Goal: Obtain resource: Obtain resource

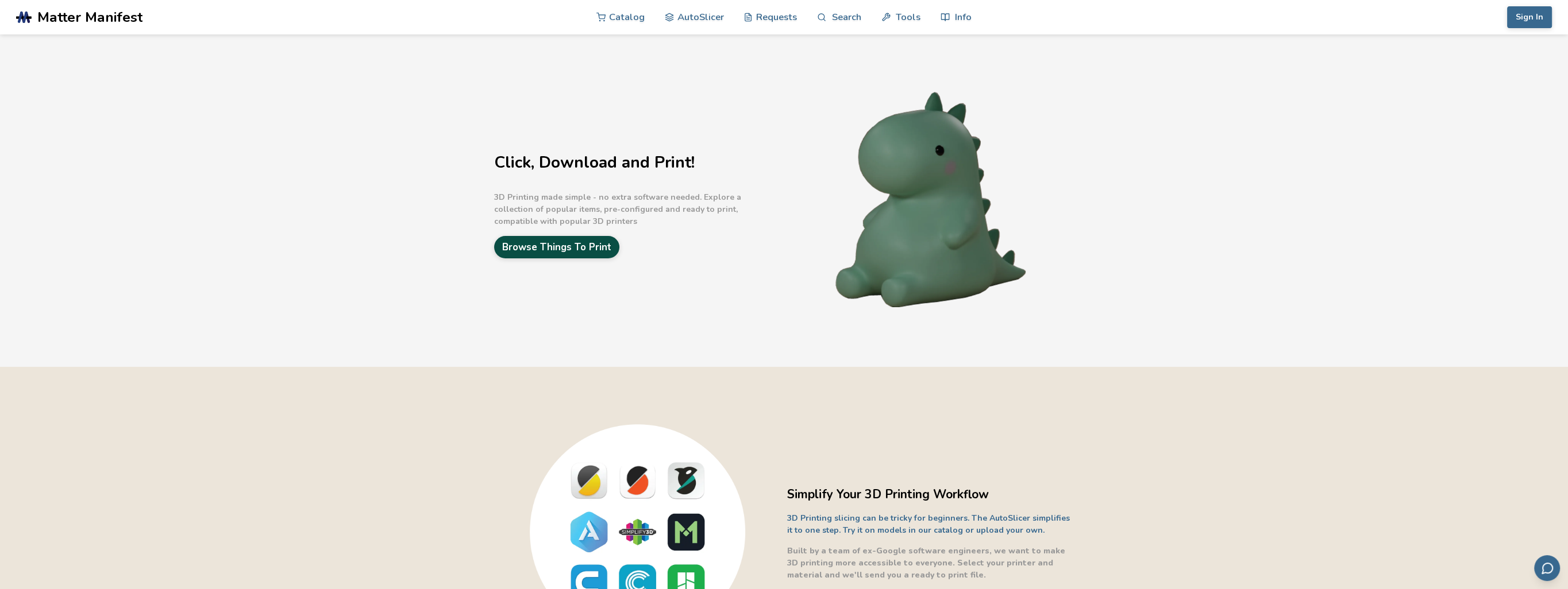
click at [598, 239] on link "Browse Things To Print" at bounding box center [556, 247] width 125 height 22
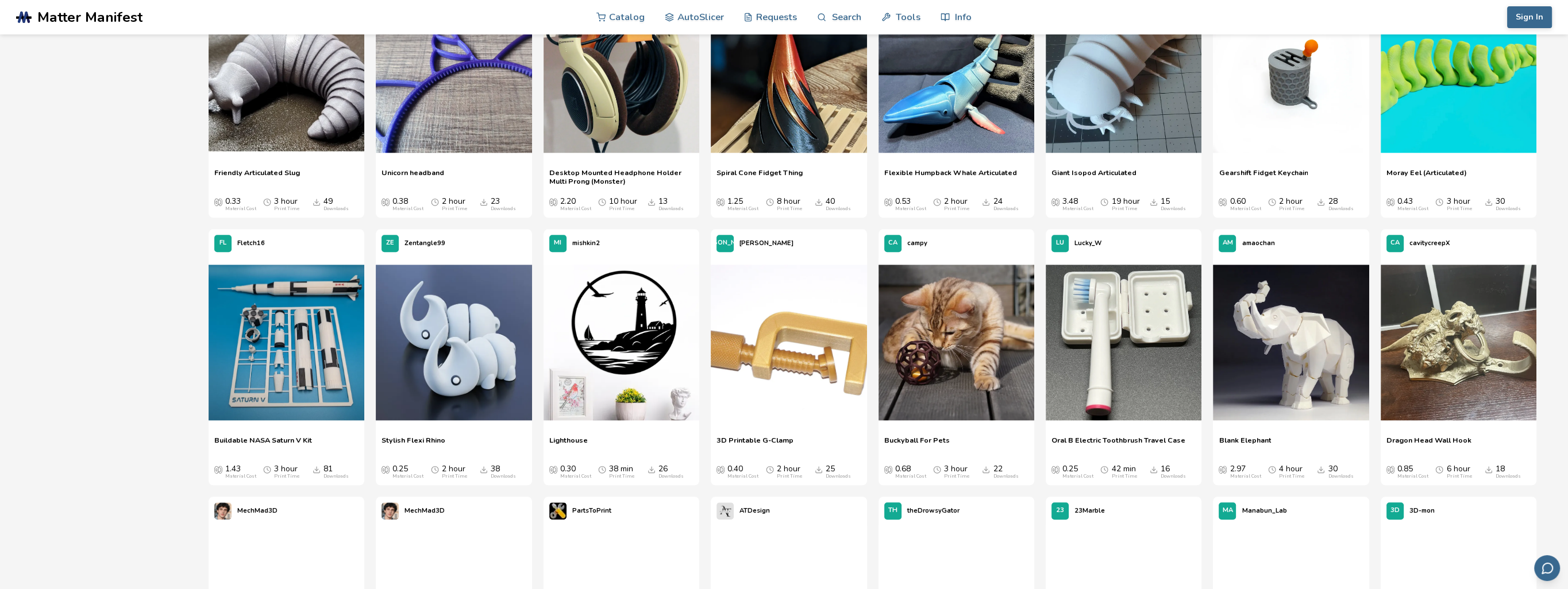
scroll to position [2068, 0]
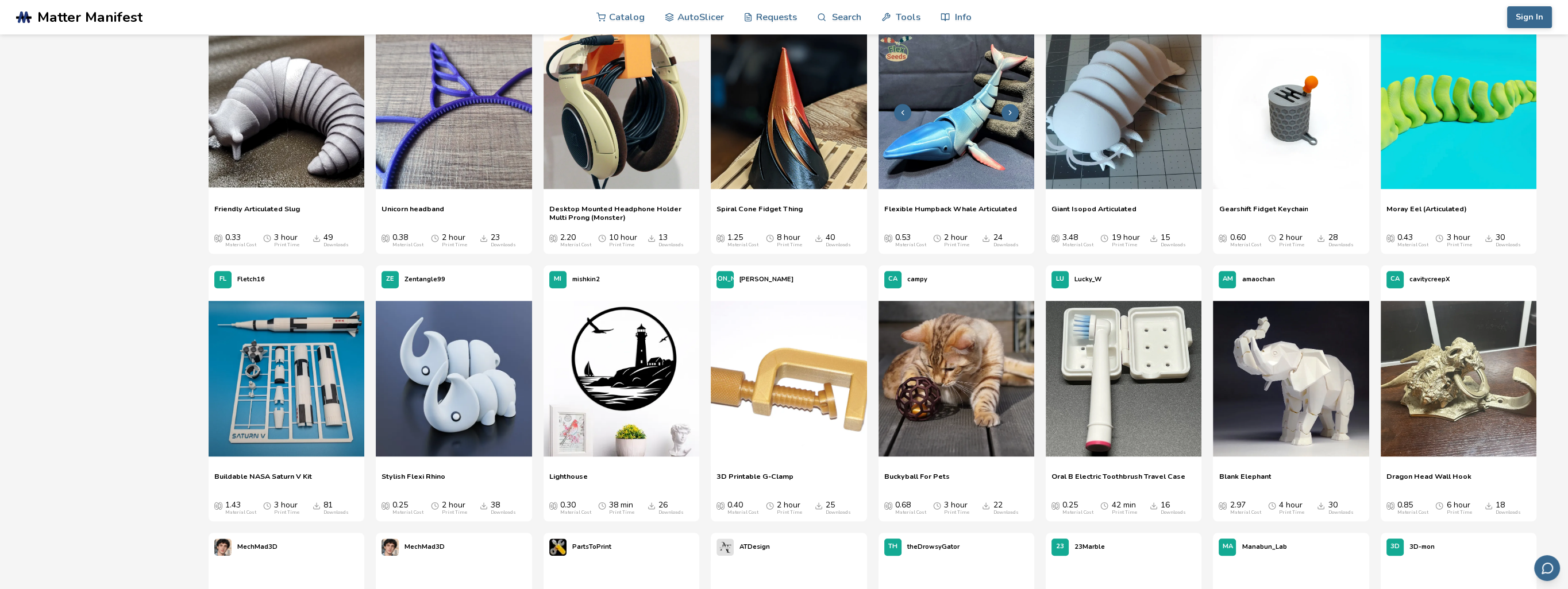
click at [953, 185] on img at bounding box center [956, 110] width 156 height 156
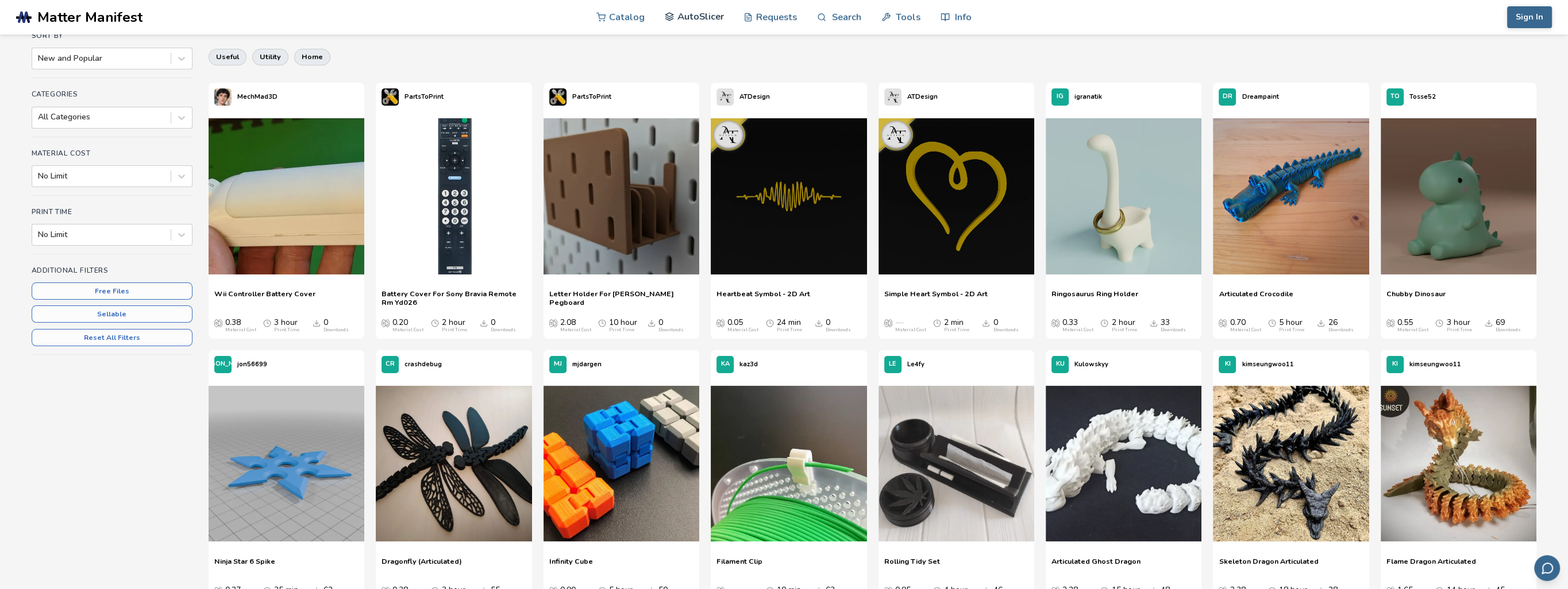
scroll to position [213, 0]
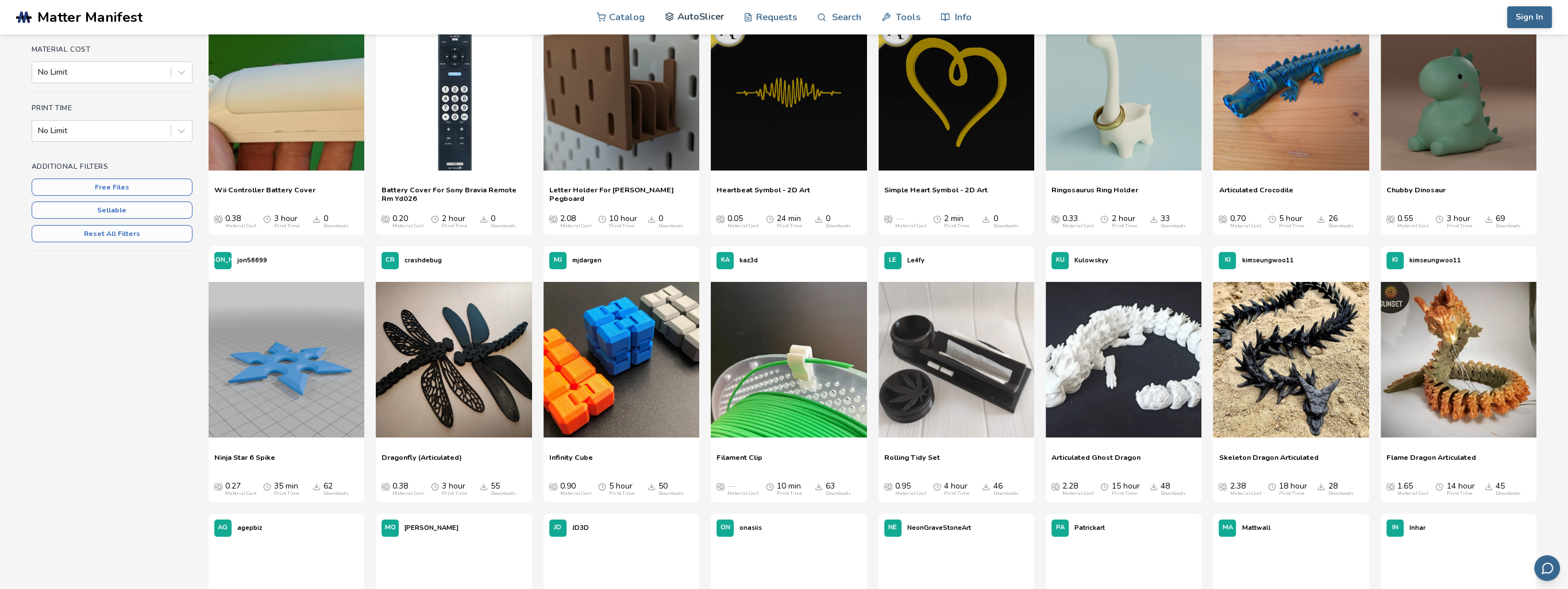
click at [706, 26] on link "AutoSlicer" at bounding box center [693, 16] width 59 height 35
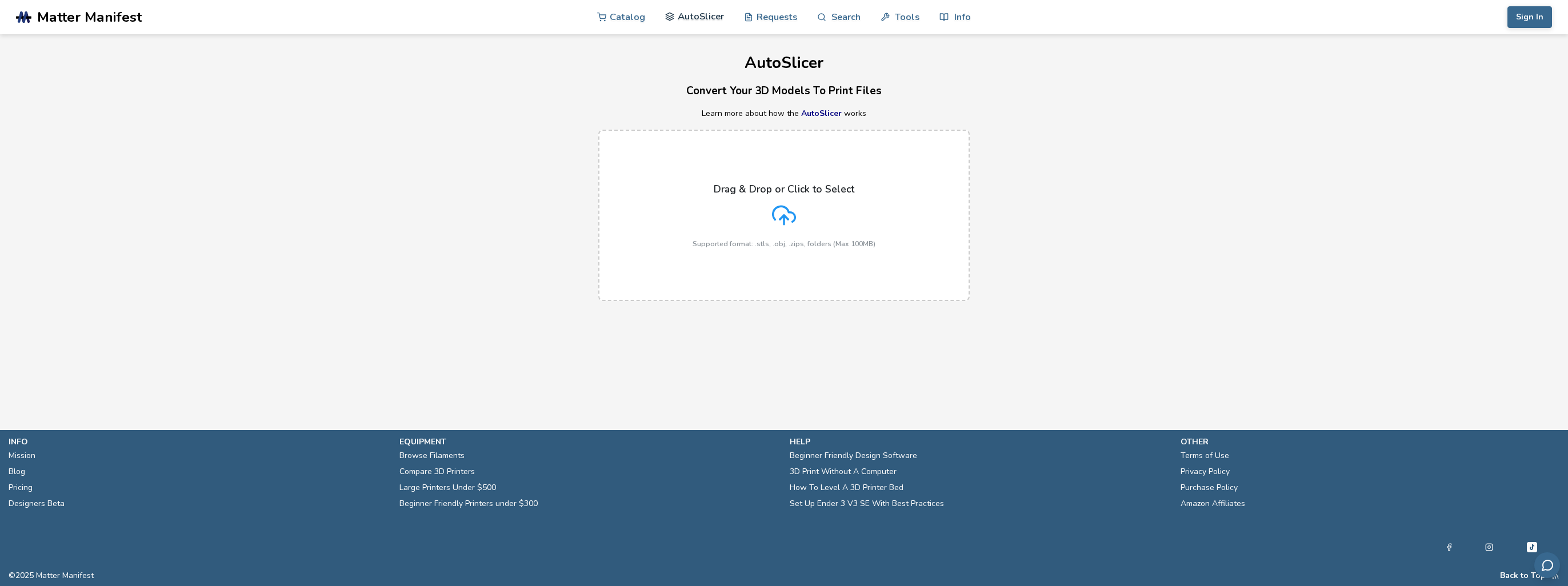
click at [700, 12] on link "AutoSlicer" at bounding box center [694, 16] width 59 height 34
click at [626, 14] on link "Catalog" at bounding box center [621, 16] width 48 height 34
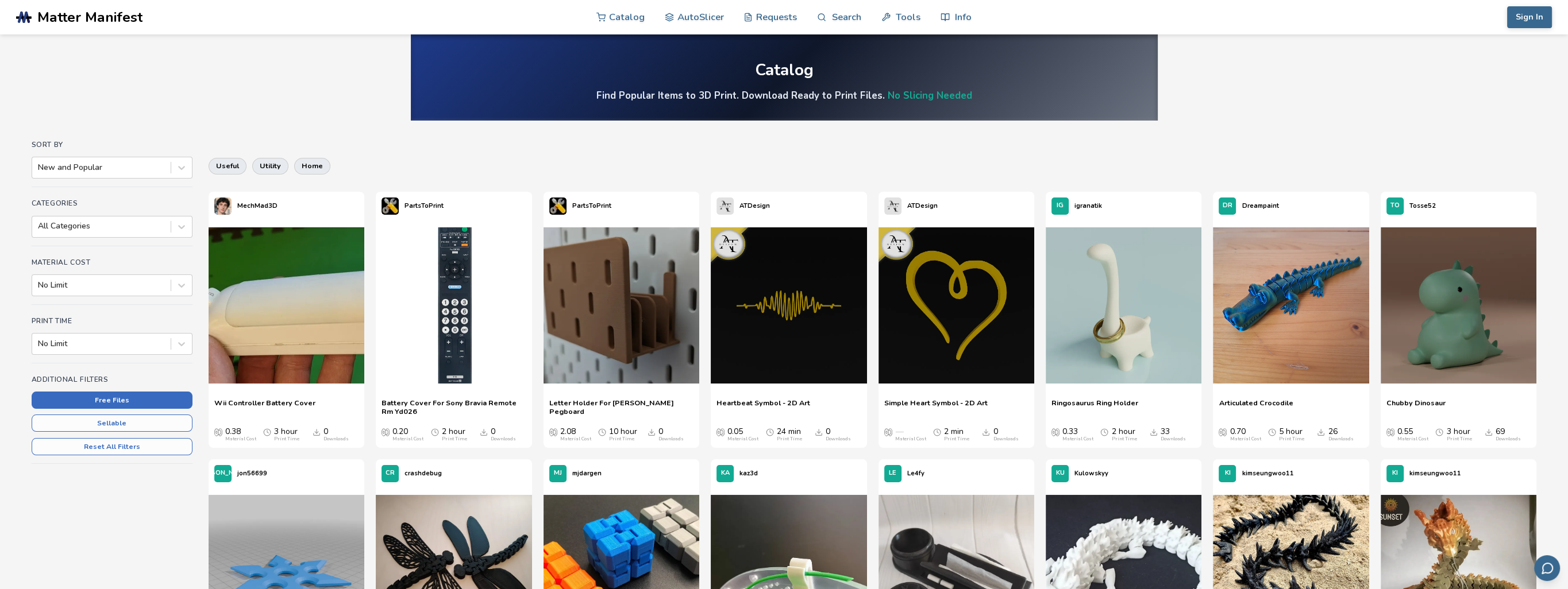
click at [140, 403] on button "Free Files" at bounding box center [112, 400] width 161 height 17
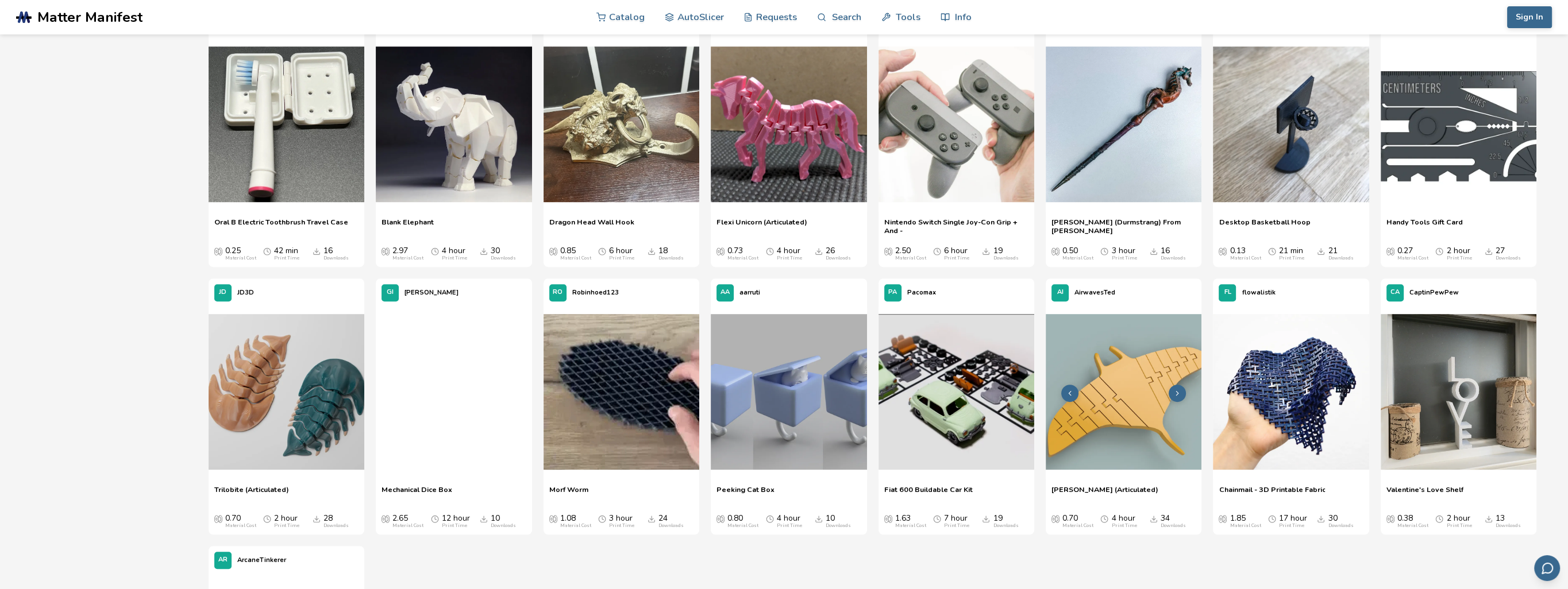
scroll to position [1264, 0]
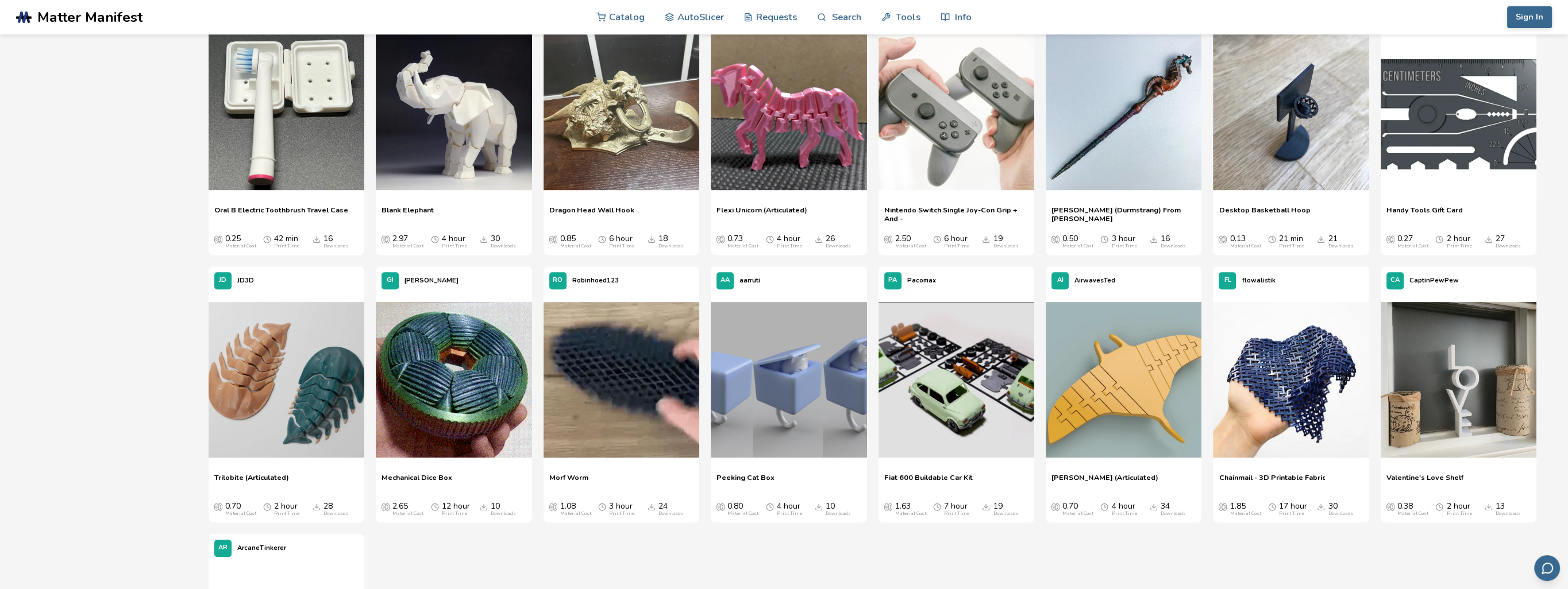
click at [1126, 207] on span "[PERSON_NAME] (Durmstrang) From [PERSON_NAME]" at bounding box center [1123, 214] width 144 height 17
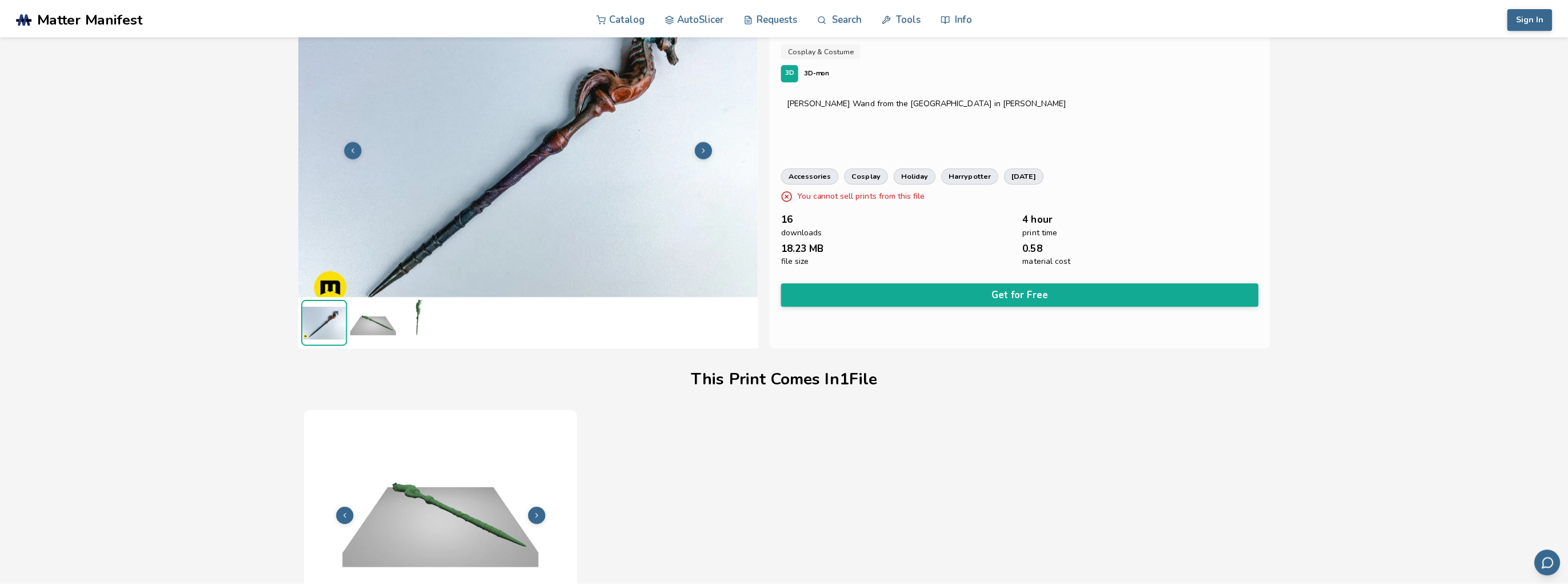
scroll to position [38, 0]
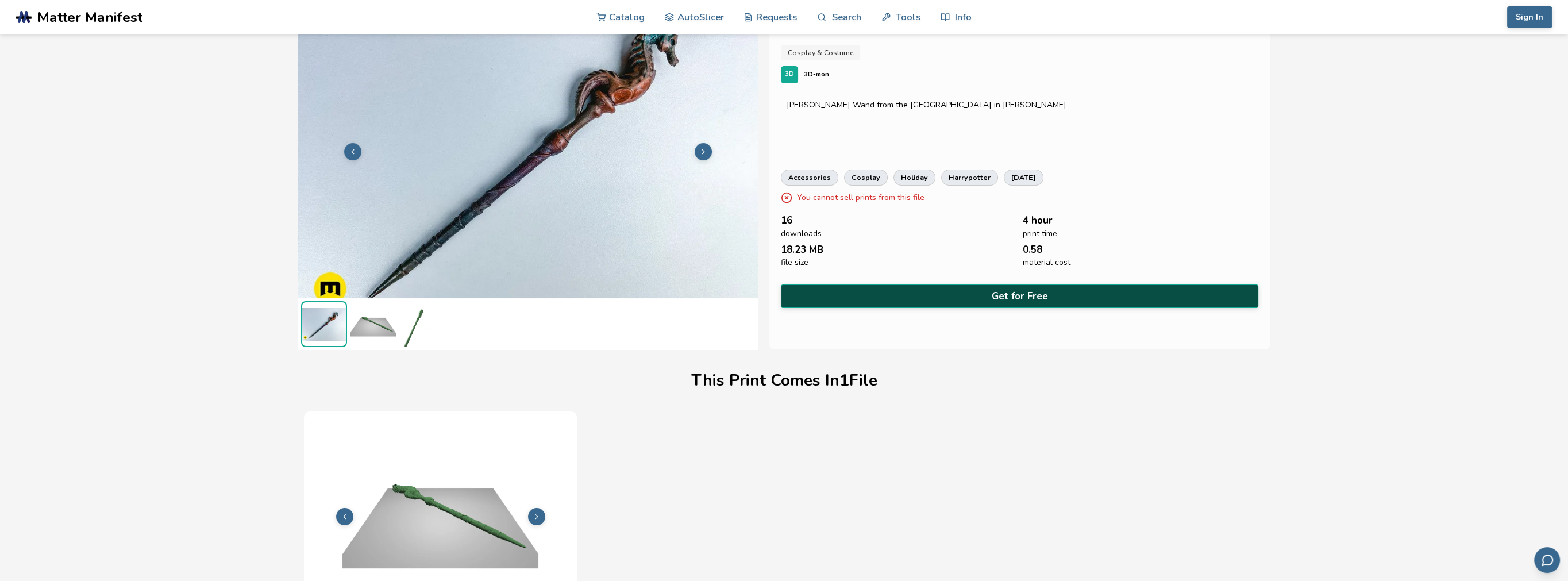
click at [935, 294] on button "Get for Free" at bounding box center [1020, 296] width 477 height 24
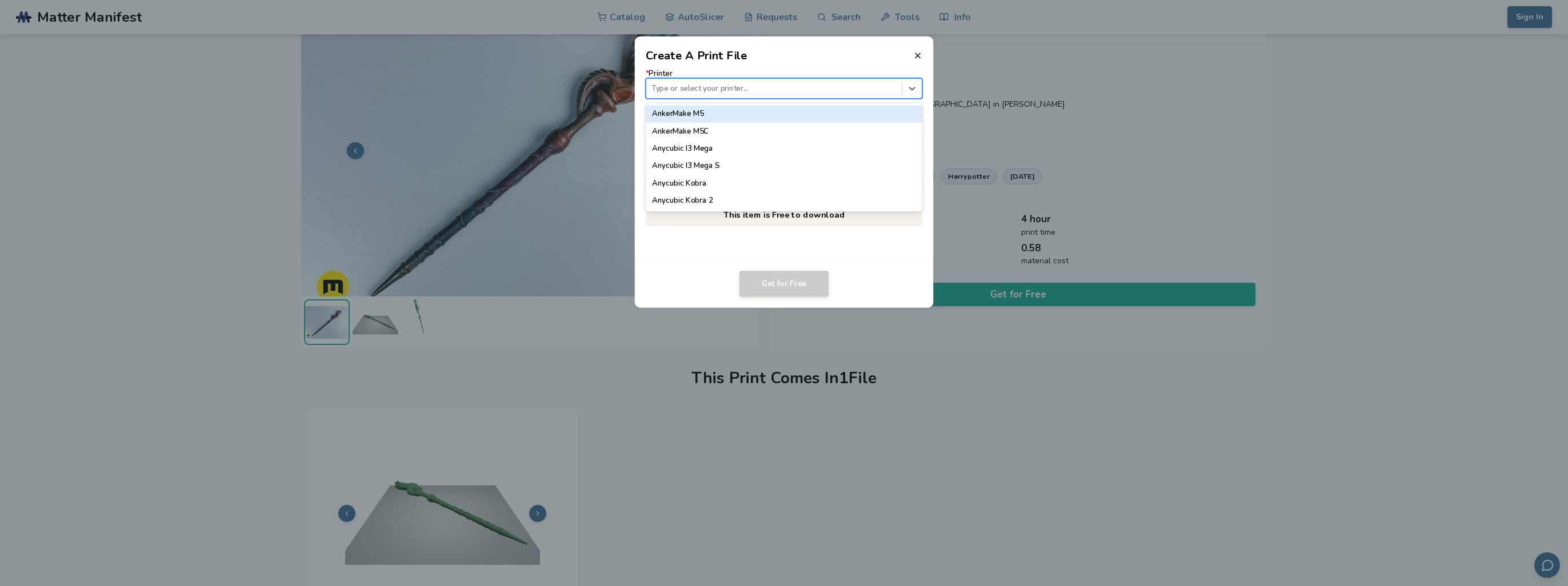
click at [684, 82] on div "Type or select your printer..." at bounding box center [774, 89] width 256 height 15
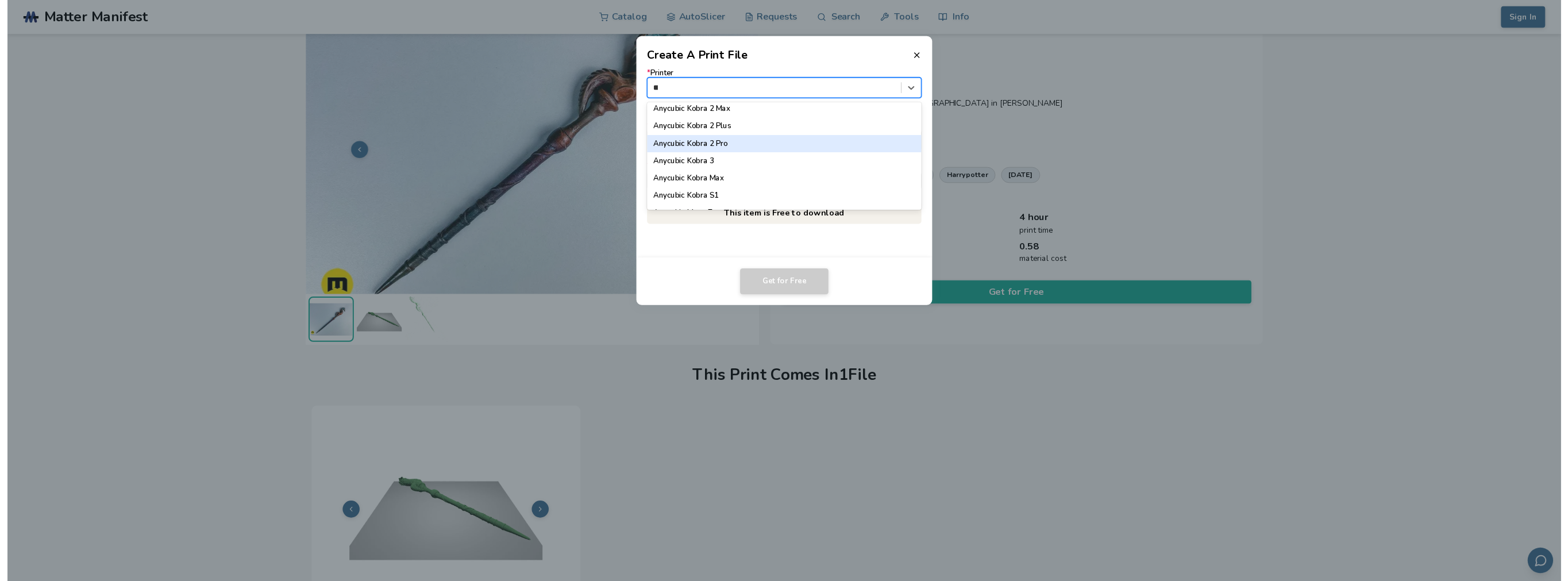
scroll to position [0, 0]
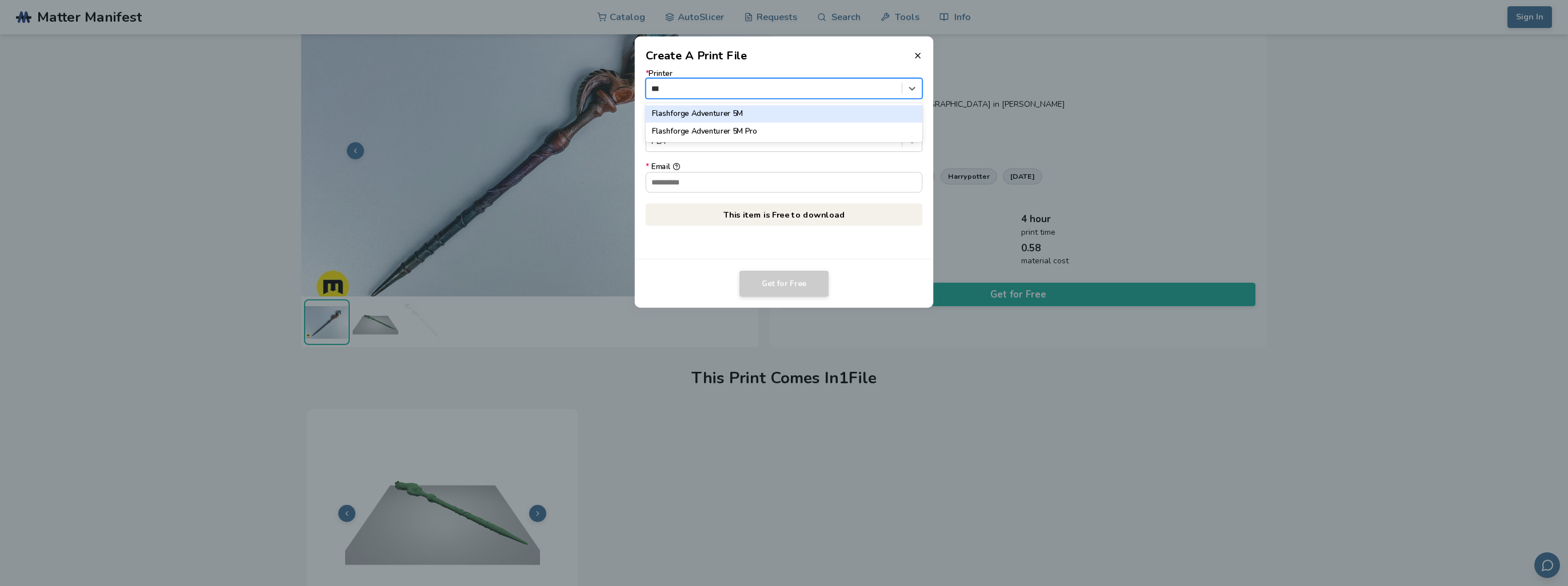
type input "****"
click at [746, 130] on div "Flashforge Adventurer 5M Pro" at bounding box center [784, 131] width 277 height 17
click at [722, 184] on input "* Email" at bounding box center [784, 182] width 276 height 19
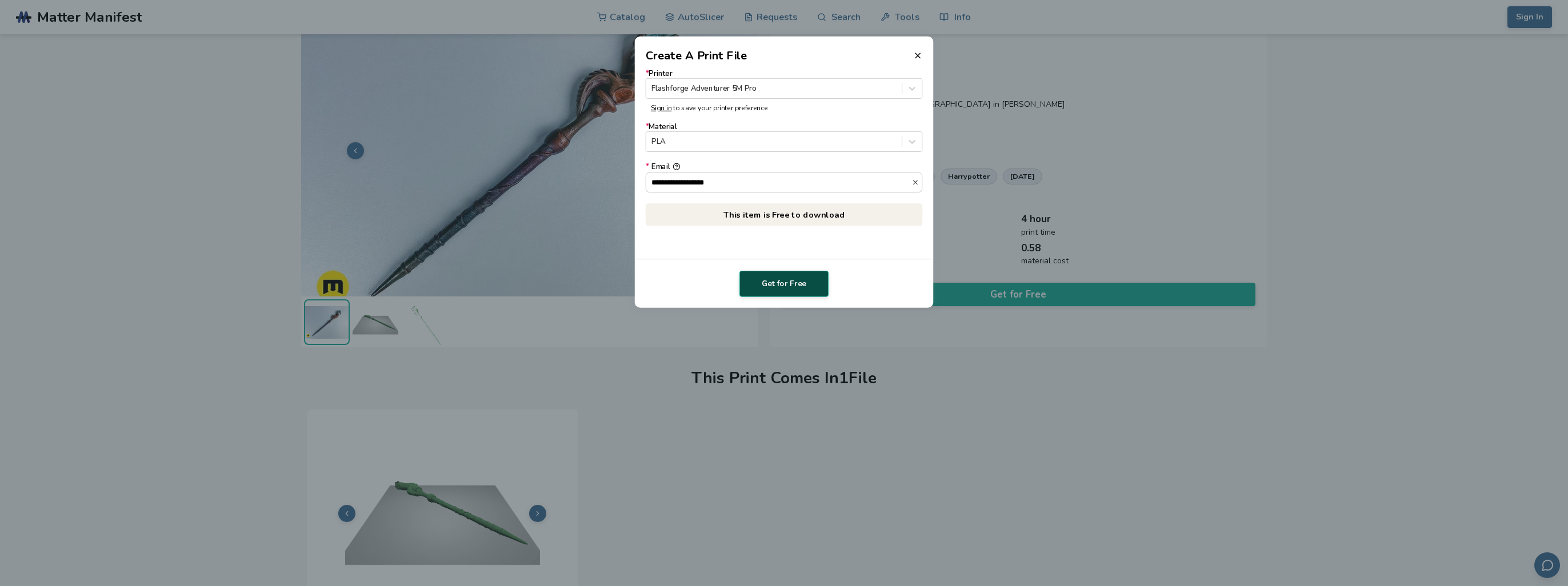
type input "**********"
click at [790, 282] on button "Get for Free" at bounding box center [784, 284] width 89 height 26
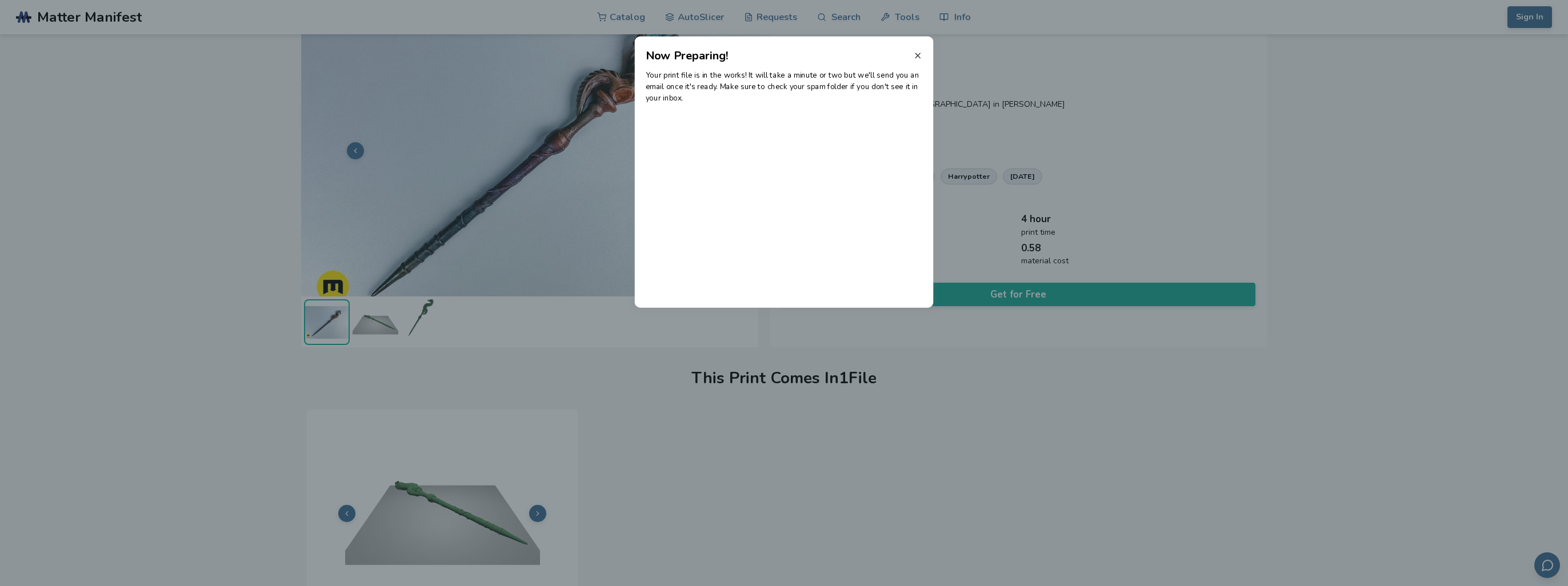
click at [918, 56] on icon at bounding box center [918, 56] width 9 height 9
